Goal: Information Seeking & Learning: Learn about a topic

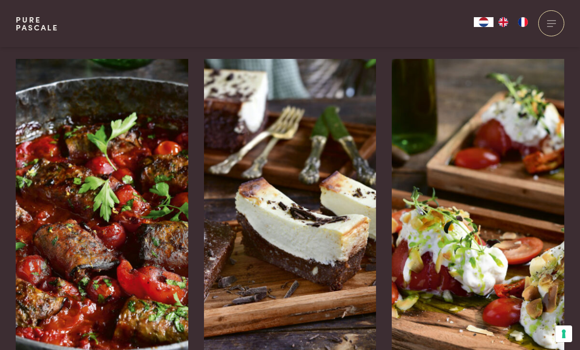
scroll to position [1528, 0]
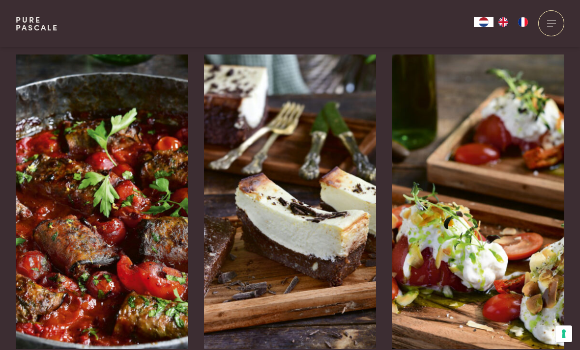
click at [110, 349] on div "Aubergine-gehaktrolletjes in tomatensaus" at bounding box center [102, 349] width 172 height 0
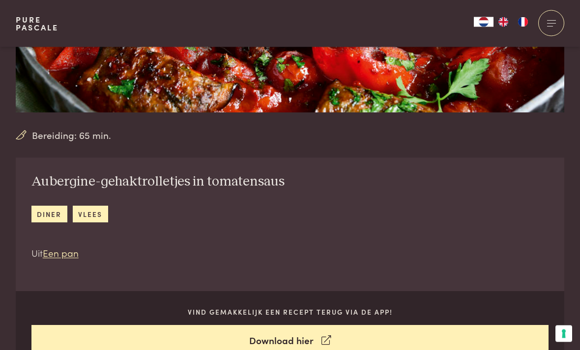
scroll to position [264, 0]
click at [324, 340] on icon at bounding box center [325, 341] width 9 height 14
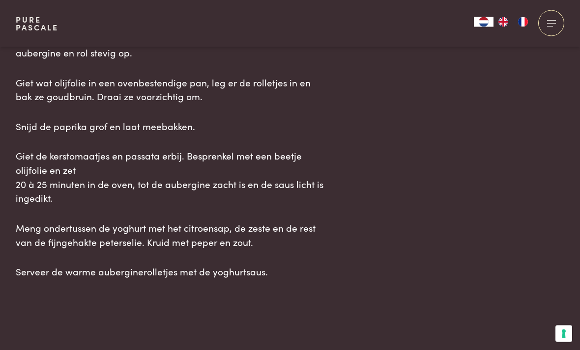
scroll to position [1400, 0]
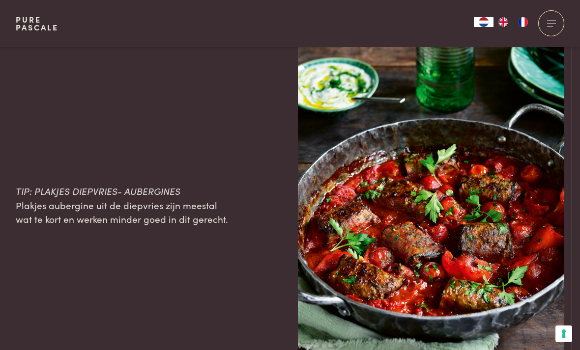
click at [503, 257] on img at bounding box center [431, 204] width 266 height 399
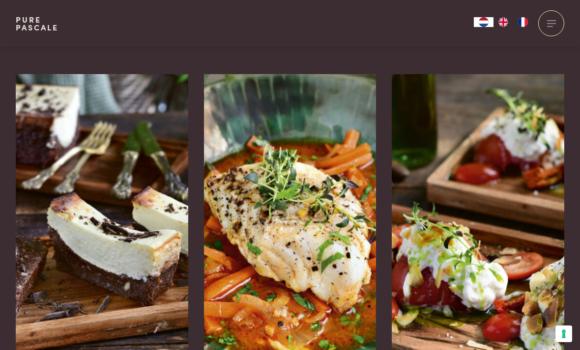
scroll to position [2449, 0]
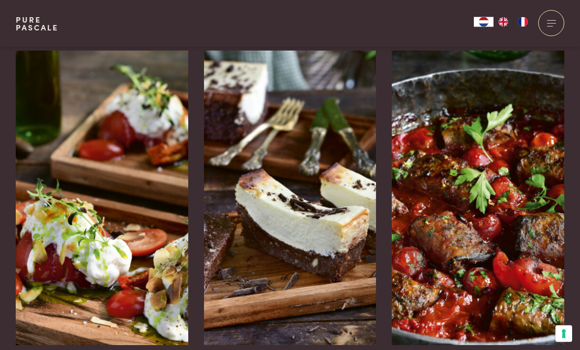
scroll to position [2258, 0]
click at [135, 255] on img at bounding box center [102, 198] width 172 height 295
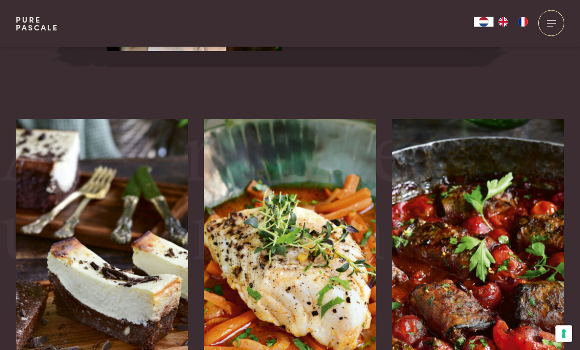
scroll to position [2099, 0]
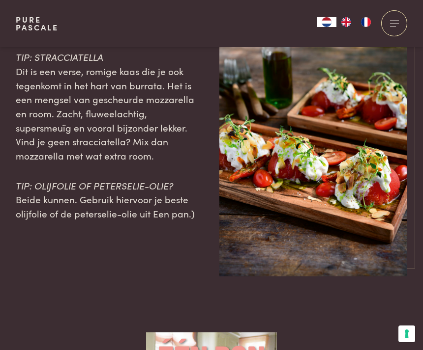
scroll to position [1021, 0]
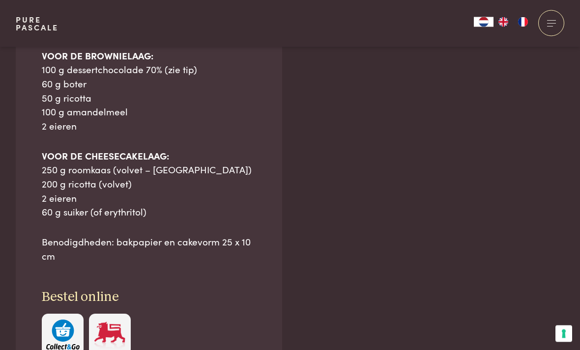
scroll to position [788, 0]
click at [322, 345] on div "Ingrediënten Dit recept is voor 6 porties VOOR DE BROWNIELAAG: 100 g dessertcho…" at bounding box center [290, 316] width 548 height 775
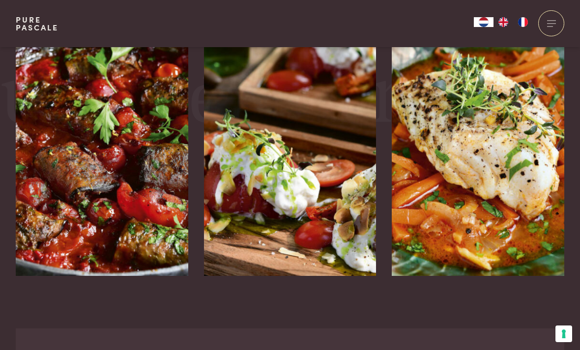
scroll to position [2247, 0]
